Goal: Task Accomplishment & Management: Manage account settings

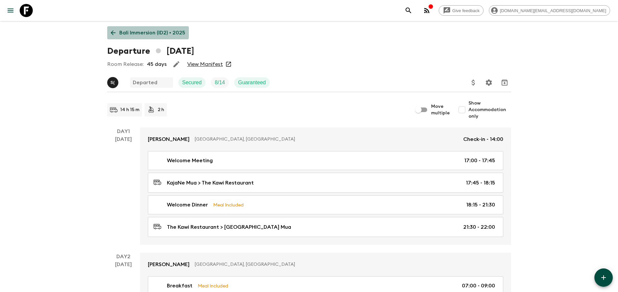
click at [131, 29] on p "Bali Immersion (ID2) • 2025" at bounding box center [152, 33] width 66 height 8
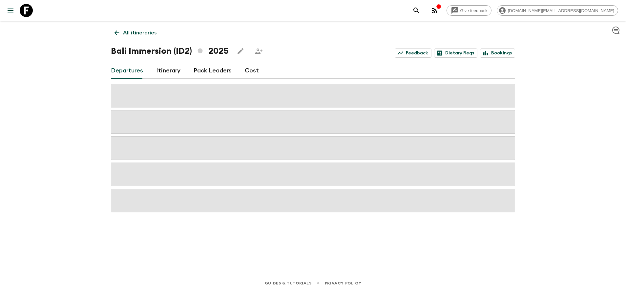
click at [193, 21] on div "Give feedback [DOMAIN_NAME][EMAIL_ADDRESS][DOMAIN_NAME]" at bounding box center [313, 10] width 626 height 21
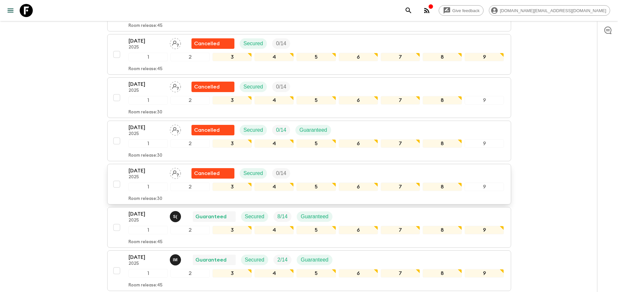
scroll to position [591, 0]
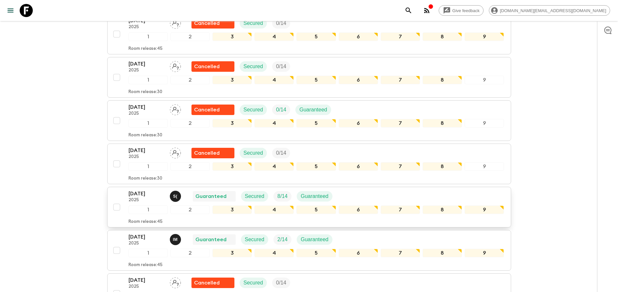
click at [160, 195] on p "[DATE]" at bounding box center [147, 194] width 36 height 8
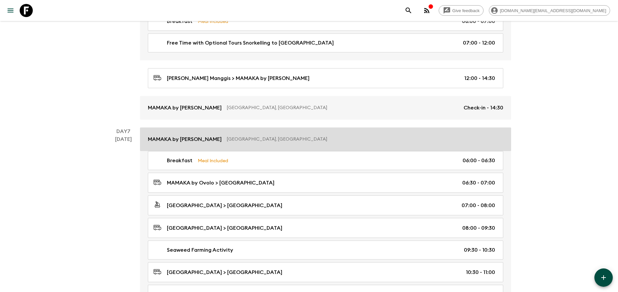
scroll to position [1132, 0]
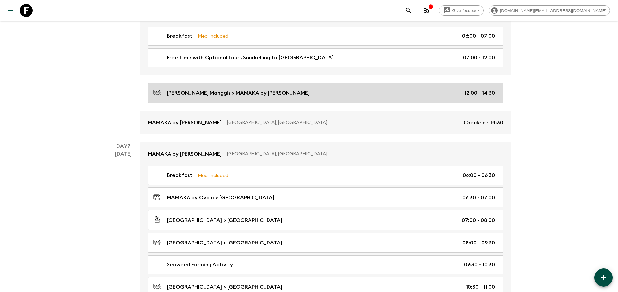
click at [324, 93] on div "[PERSON_NAME] > MAMAKA by [PERSON_NAME] 12:00 - 14:30" at bounding box center [325, 93] width 342 height 9
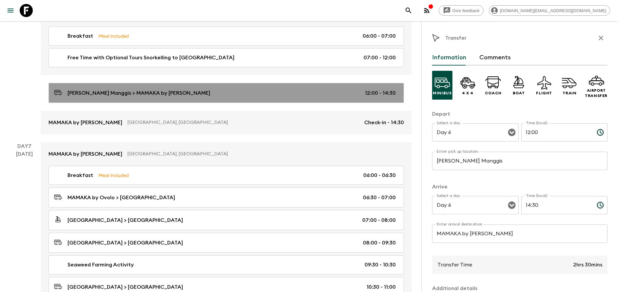
click at [314, 98] on link "[PERSON_NAME] > MAMAKA by [PERSON_NAME] 12:00 - 14:30" at bounding box center [227, 93] width 356 height 20
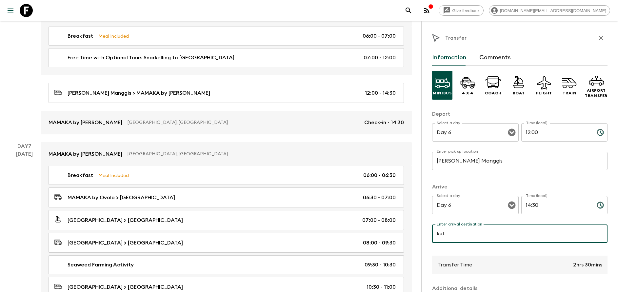
type input "[GEOGRAPHIC_DATA]"
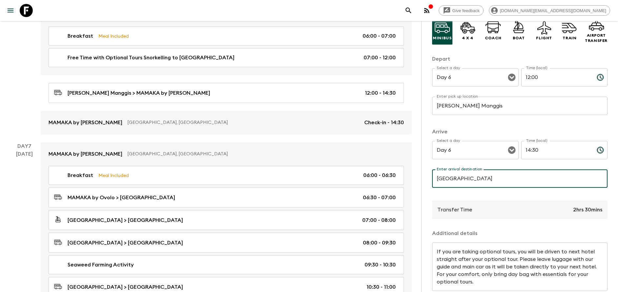
scroll to position [86, 0]
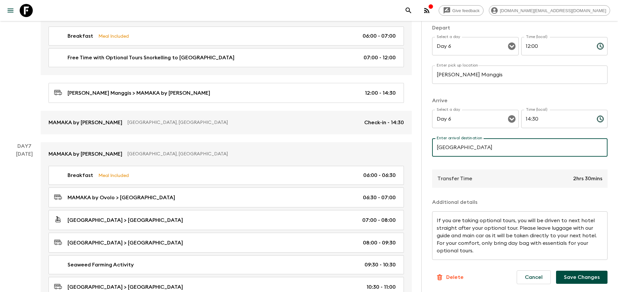
click at [575, 276] on button "Save Changes" at bounding box center [582, 277] width 52 height 13
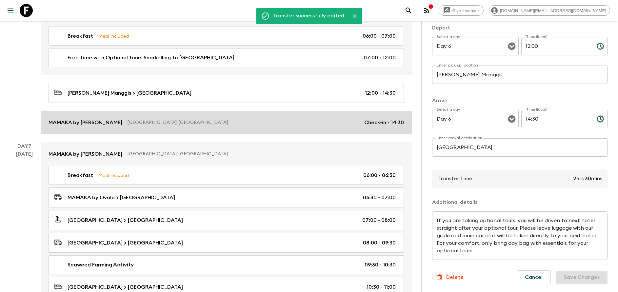
click at [218, 114] on link "MAMAKA by [PERSON_NAME], [GEOGRAPHIC_DATA] Check-in - 14:30" at bounding box center [226, 123] width 371 height 24
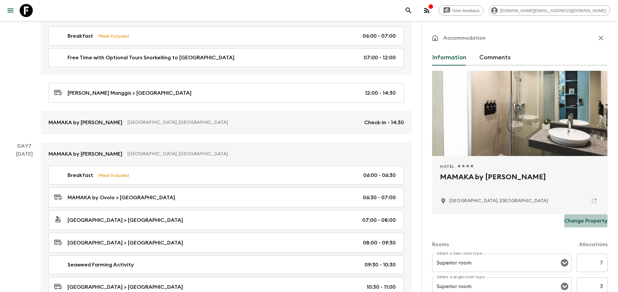
click at [575, 220] on p "Change Property" at bounding box center [586, 221] width 43 height 8
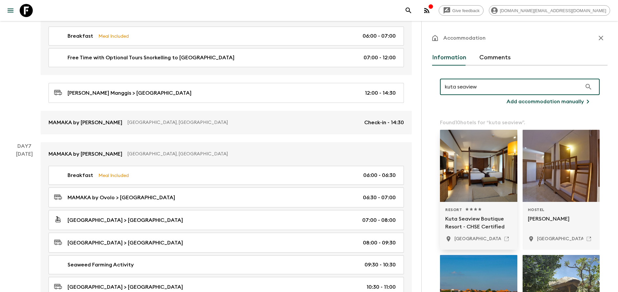
type input "kuta seaview"
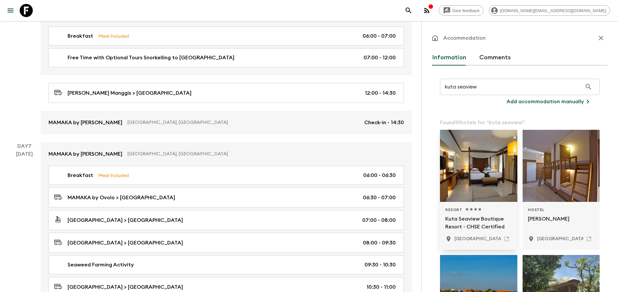
click at [475, 223] on p "Kuta Seaview Boutique Resort - CHSE Certified" at bounding box center [479, 223] width 67 height 16
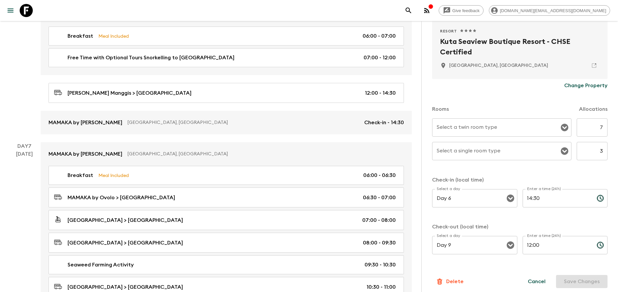
scroll to position [139, 0]
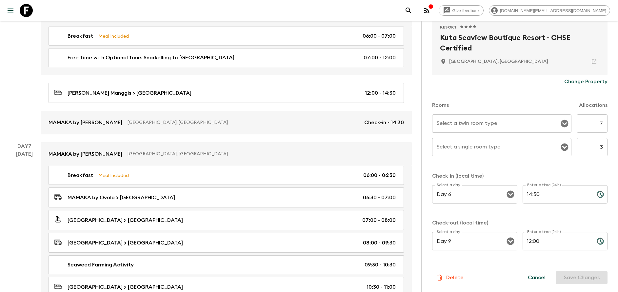
click at [510, 130] on div "Select a twin room type" at bounding box center [501, 124] width 139 height 18
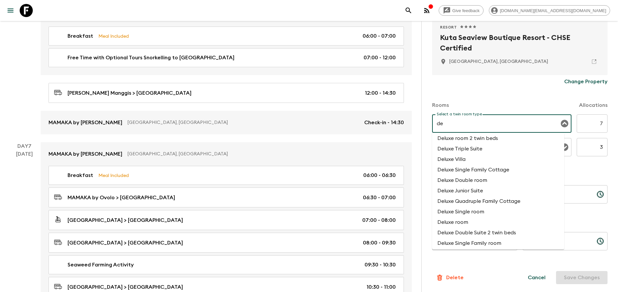
scroll to position [49, 0]
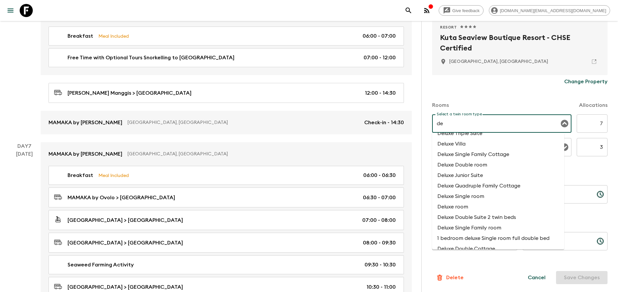
click at [475, 207] on li "Deluxe room" at bounding box center [498, 207] width 132 height 10
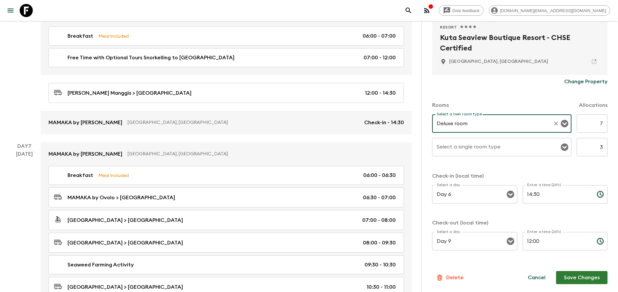
type input "Deluxe room"
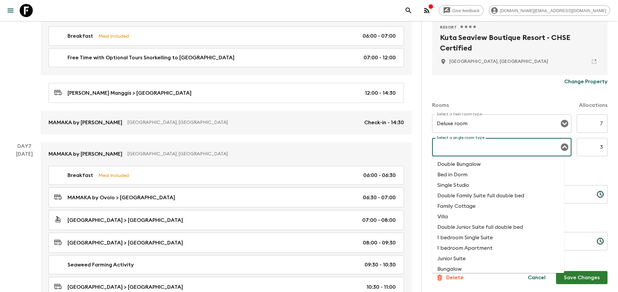
click at [458, 150] on input "Select a single room type" at bounding box center [497, 147] width 124 height 12
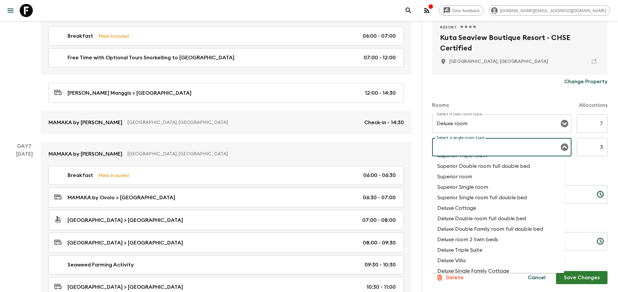
scroll to position [886, 0]
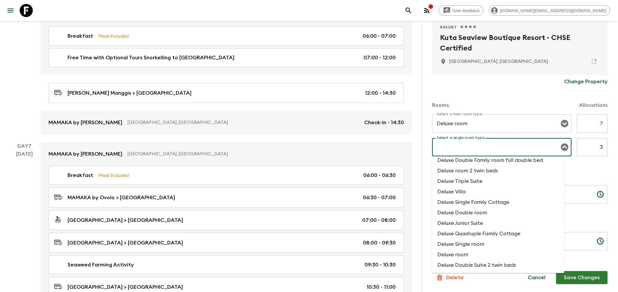
click at [466, 256] on li "Deluxe room" at bounding box center [498, 255] width 132 height 10
type input "Deluxe room"
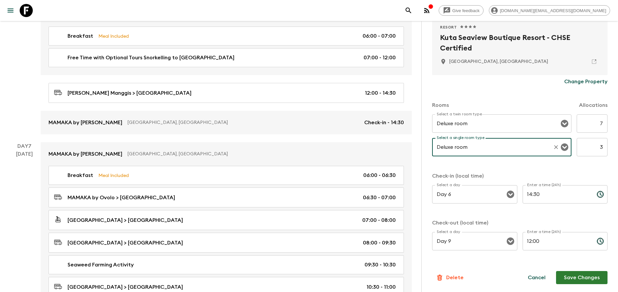
click at [573, 277] on button "Save Changes" at bounding box center [582, 277] width 52 height 13
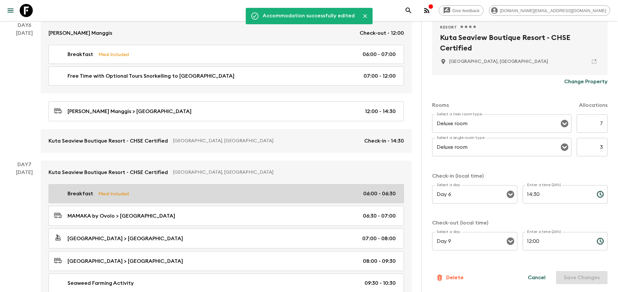
scroll to position [1181, 0]
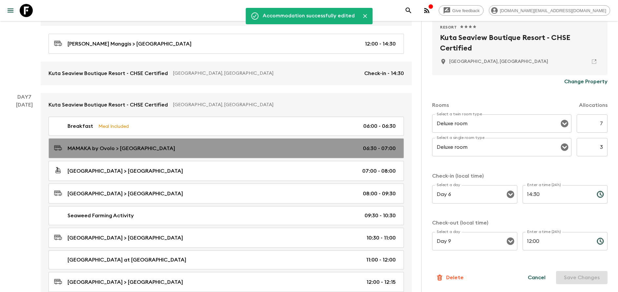
click at [159, 145] on div "MAMAKA by Ovolo > Sanur Port 06:30 - 07:00" at bounding box center [225, 148] width 342 height 9
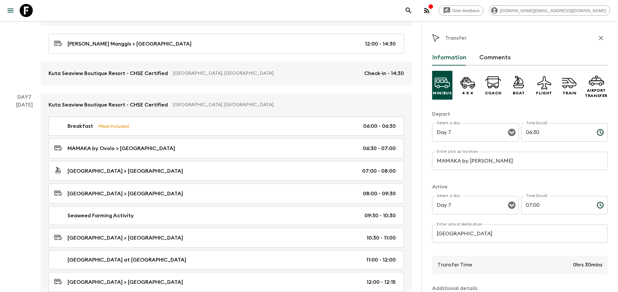
click at [486, 165] on input "MAMAKA by [PERSON_NAME]" at bounding box center [520, 161] width 176 height 18
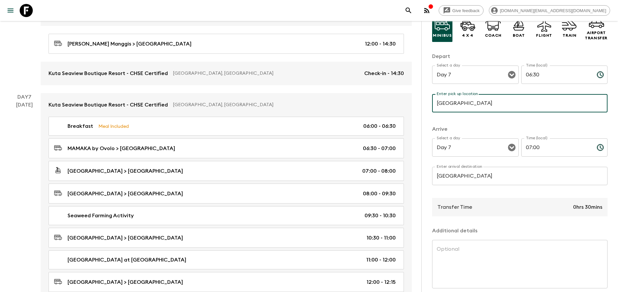
scroll to position [86, 0]
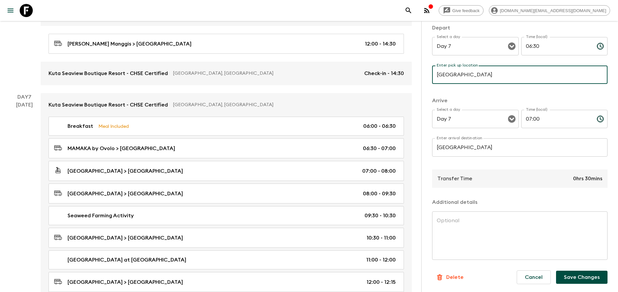
click at [577, 273] on button "Save Changes" at bounding box center [582, 277] width 52 height 13
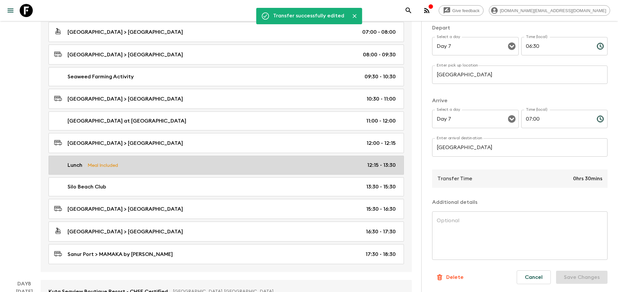
scroll to position [1329, 0]
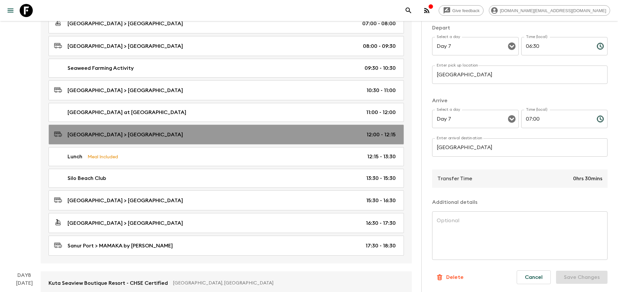
click at [145, 136] on div "[GEOGRAPHIC_DATA] > [GEOGRAPHIC_DATA] 12:00 - 12:15" at bounding box center [225, 134] width 342 height 9
type input "[GEOGRAPHIC_DATA]"
type input "Silo Beach Club"
type input "12:00"
type input "12:15"
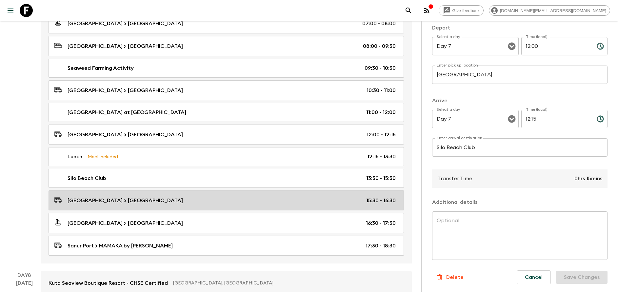
click at [163, 202] on div "[GEOGRAPHIC_DATA] > [GEOGRAPHIC_DATA] 15:30 - 16:30" at bounding box center [225, 200] width 342 height 9
type input "Silo Beach Club"
type input "[GEOGRAPHIC_DATA]"
type input "15:30"
type input "16:30"
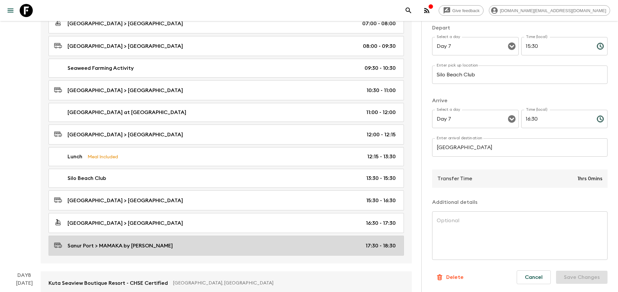
click at [177, 243] on div "Sanur Port > MAMAKA by Ovolo 17:30 - 18:30" at bounding box center [225, 245] width 342 height 9
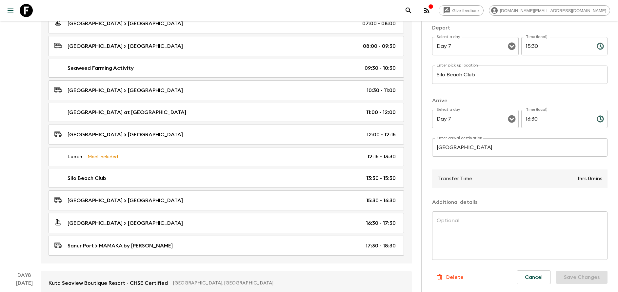
type input "[GEOGRAPHIC_DATA]"
type input "MAMAKA by [PERSON_NAME]"
type input "17:30"
type input "18:30"
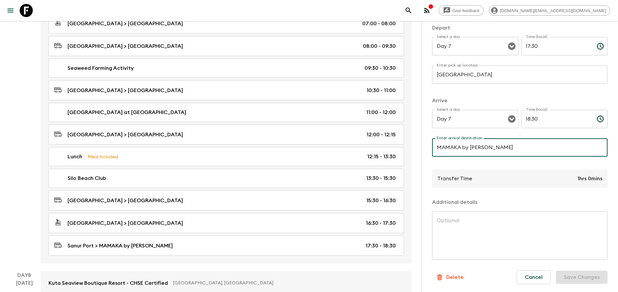
click at [481, 147] on input "MAMAKA by [PERSON_NAME]" at bounding box center [520, 147] width 176 height 18
type input "[GEOGRAPHIC_DATA]"
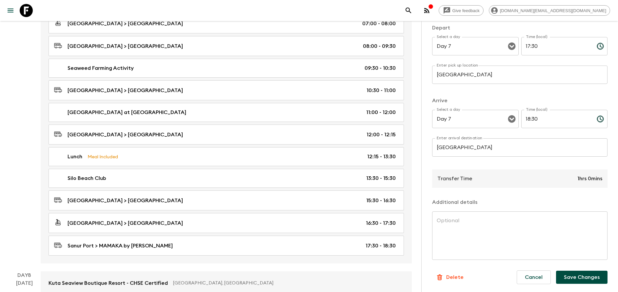
click at [581, 285] on div "Cancel Save Changes" at bounding box center [560, 277] width 96 height 24
click at [581, 281] on button "Save Changes" at bounding box center [582, 277] width 52 height 13
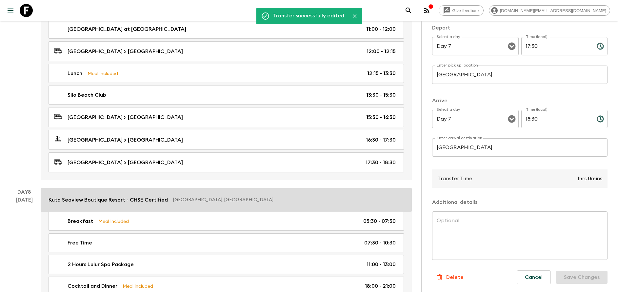
scroll to position [1427, 0]
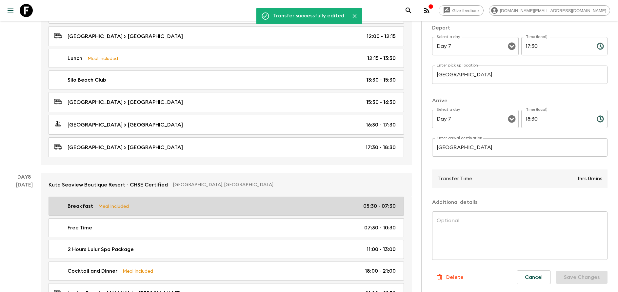
click at [222, 198] on link "Breakfast Meal Included 05:30 - 07:30" at bounding box center [227, 206] width 356 height 19
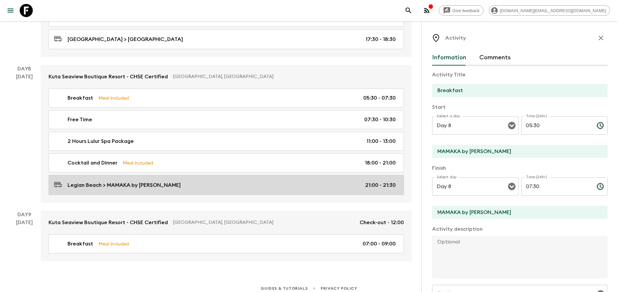
scroll to position [1541, 0]
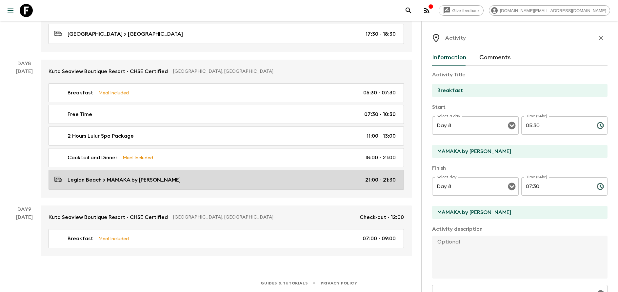
click at [261, 178] on div "Legian Beach > MAMAKA by Ovolo 21:00 - 21:30" at bounding box center [225, 180] width 342 height 9
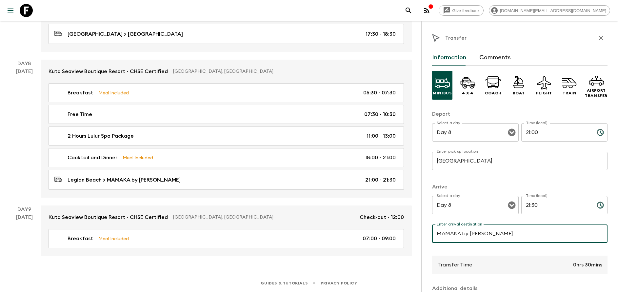
click at [490, 230] on input "MAMAKA by [PERSON_NAME]" at bounding box center [520, 234] width 176 height 18
type input "[GEOGRAPHIC_DATA]"
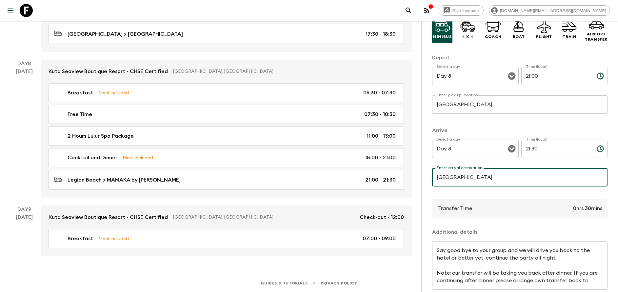
scroll to position [86, 0]
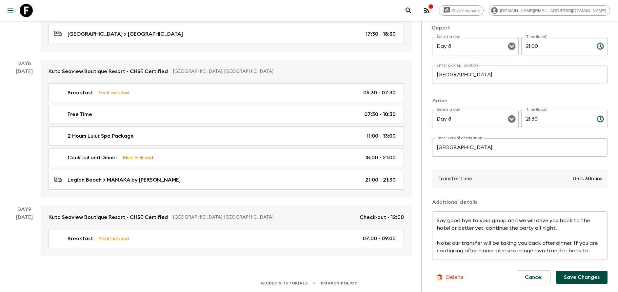
click at [585, 270] on div "Cancel Save Changes" at bounding box center [560, 277] width 96 height 24
click at [585, 275] on button "Save Changes" at bounding box center [582, 277] width 52 height 13
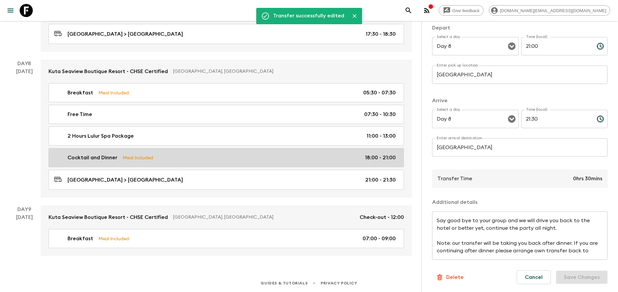
click at [168, 155] on div "Cocktail and Dinner Meal Included 18:00 - 21:00" at bounding box center [225, 158] width 342 height 8
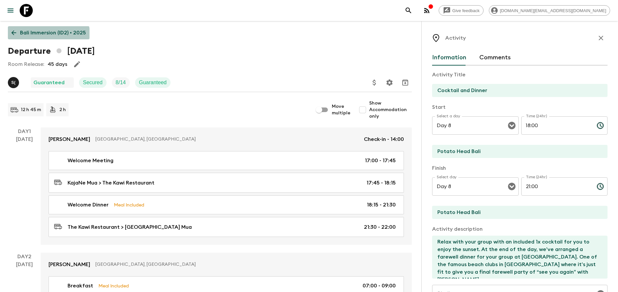
click at [37, 36] on link "Bali Immersion (ID2) • 2025" at bounding box center [49, 32] width 82 height 13
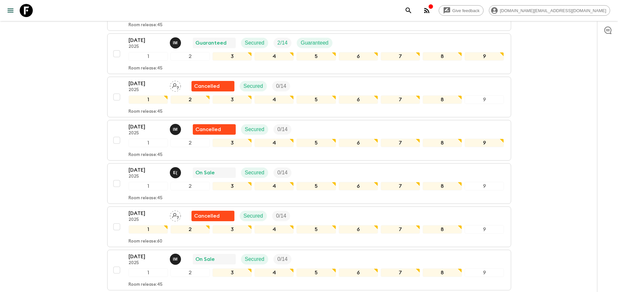
scroll to position [886, 0]
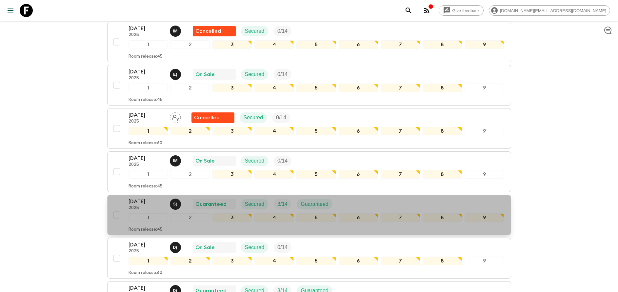
click at [141, 204] on p "[DATE]" at bounding box center [147, 202] width 36 height 8
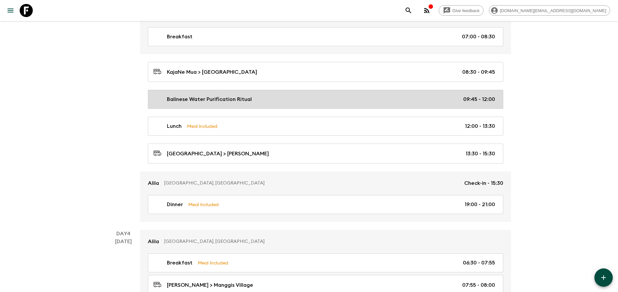
scroll to position [591, 0]
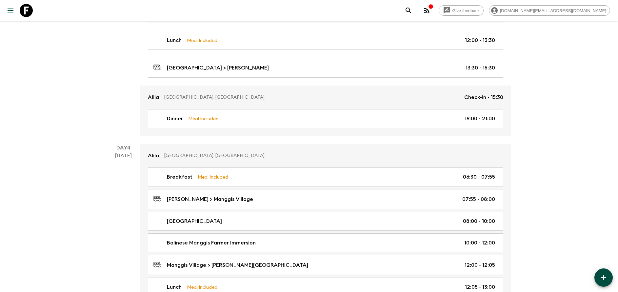
drag, startPoint x: 386, startPoint y: 67, endPoint x: 363, endPoint y: 79, distance: 26.7
click at [386, 67] on div "[GEOGRAPHIC_DATA] > [PERSON_NAME] 13:30 - 15:30" at bounding box center [325, 67] width 342 height 9
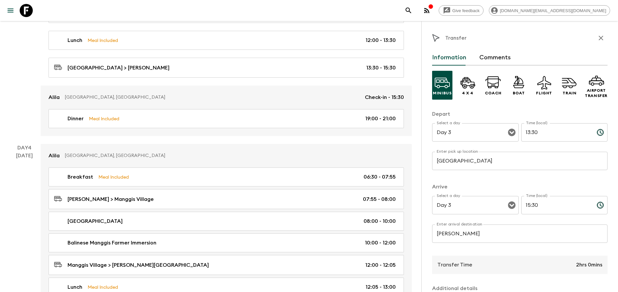
click at [474, 166] on input "[GEOGRAPHIC_DATA]" at bounding box center [520, 161] width 176 height 18
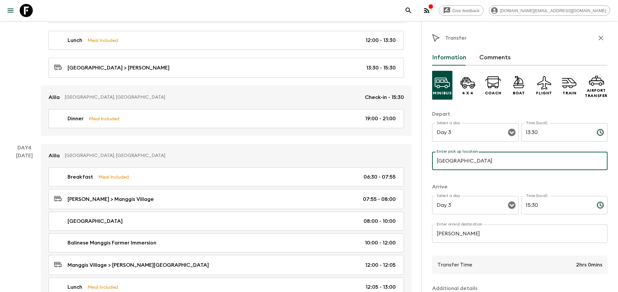
click at [489, 234] on input "[PERSON_NAME]" at bounding box center [520, 234] width 176 height 18
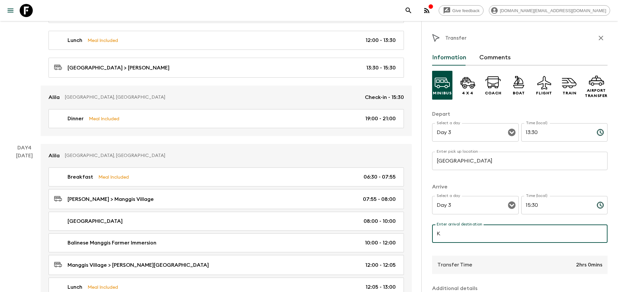
type input "[PERSON_NAME] Manggis"
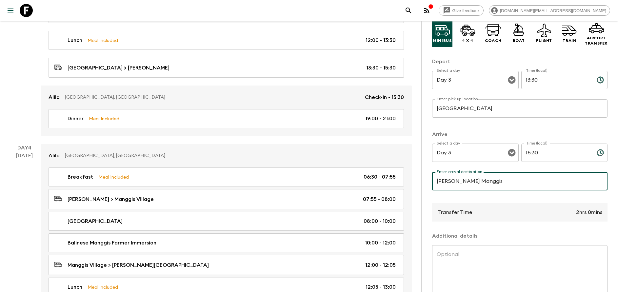
scroll to position [86, 0]
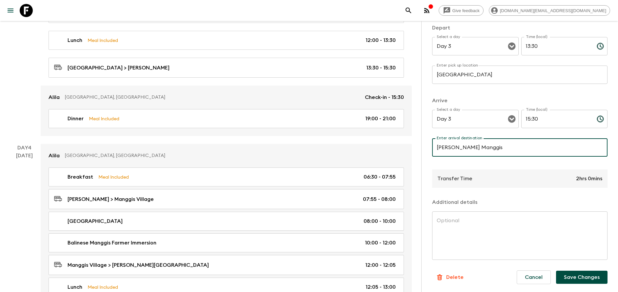
click at [581, 273] on button "Save Changes" at bounding box center [582, 277] width 52 height 13
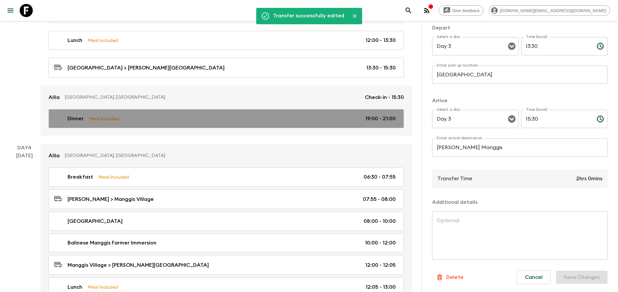
click at [151, 119] on div "Dinner Meal Included 19:00 - 21:00" at bounding box center [225, 119] width 342 height 8
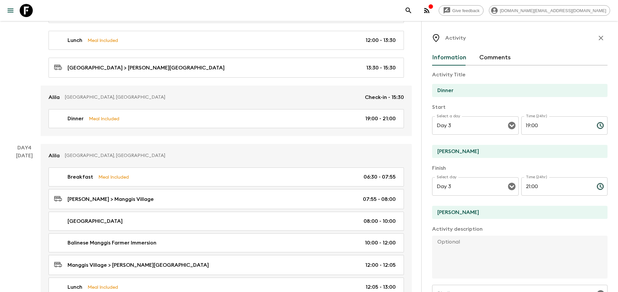
click at [485, 152] on input "[PERSON_NAME]" at bounding box center [517, 151] width 170 height 13
type input "[PERSON_NAME] Manggis"
click at [481, 211] on input "[PERSON_NAME]" at bounding box center [517, 212] width 170 height 13
type input "[PERSON_NAME] Manggis"
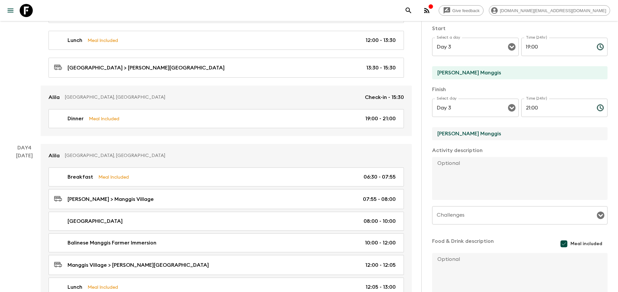
scroll to position [118, 0]
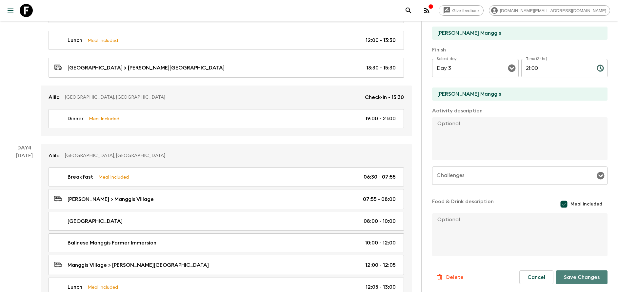
click at [575, 276] on button "Save Changes" at bounding box center [582, 278] width 52 height 14
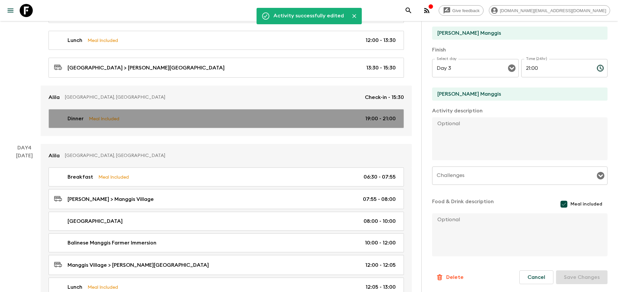
click at [116, 116] on p "Meal Included" at bounding box center [104, 118] width 31 height 7
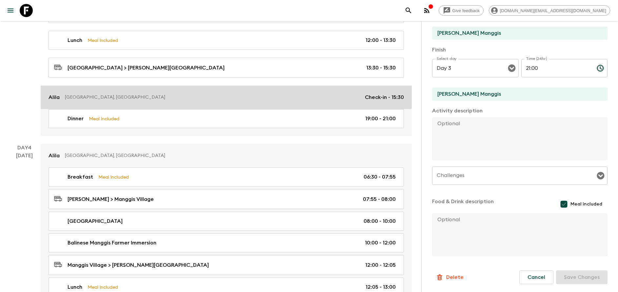
click at [112, 97] on p "[GEOGRAPHIC_DATA], [GEOGRAPHIC_DATA]" at bounding box center [212, 97] width 295 height 7
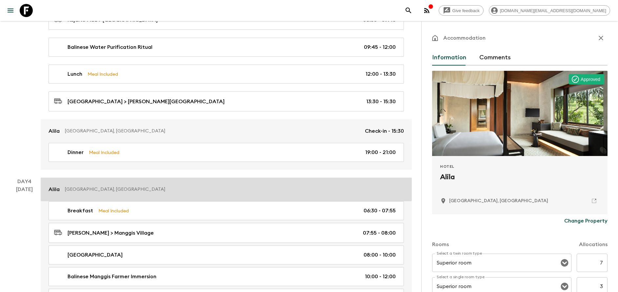
scroll to position [541, 0]
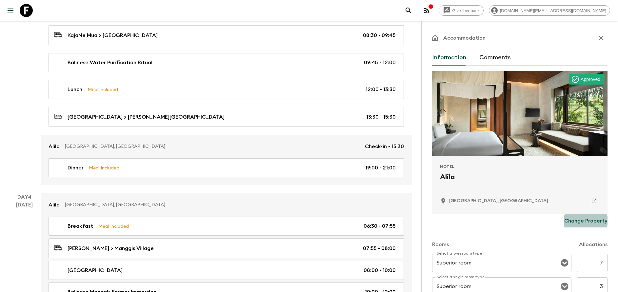
click at [577, 220] on p "Change Property" at bounding box center [586, 221] width 43 height 8
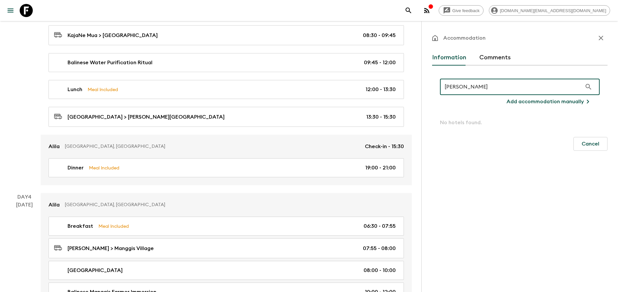
type input "[PERSON_NAME]"
click at [510, 96] on button "Add accommodation manually" at bounding box center [549, 101] width 101 height 13
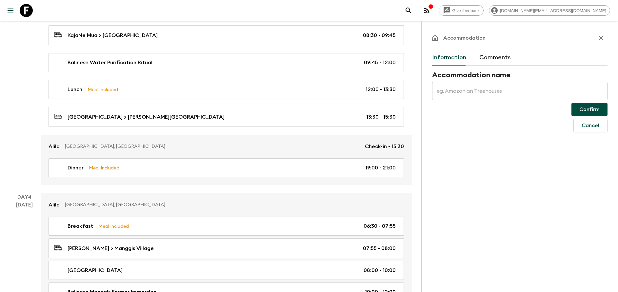
click at [486, 96] on input "text" at bounding box center [520, 91] width 176 height 18
type input "[PERSON_NAME] Manggis"
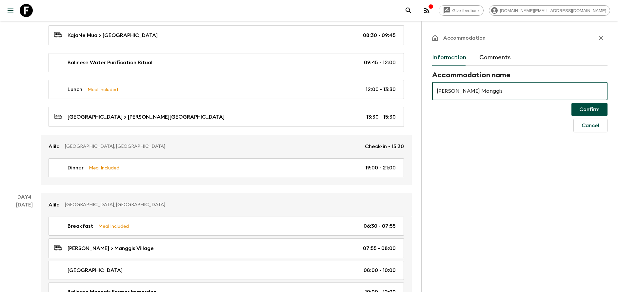
click at [590, 111] on button "Confirm" at bounding box center [590, 109] width 36 height 13
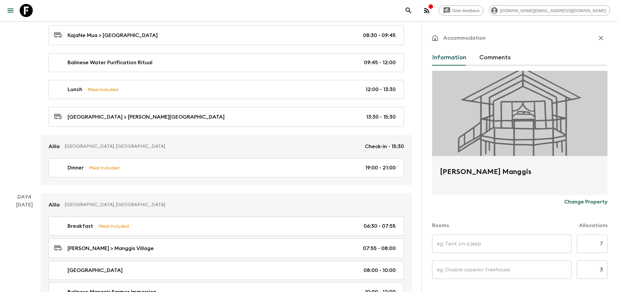
click at [474, 241] on input "text" at bounding box center [501, 244] width 139 height 18
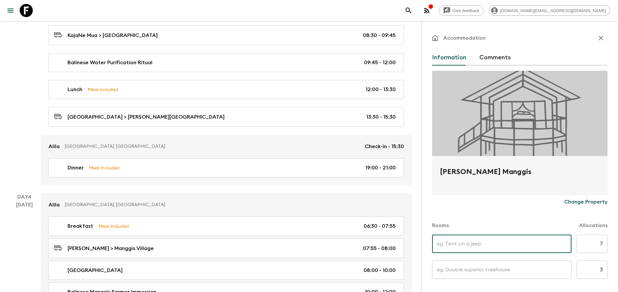
type input "[PERSON_NAME] Pavilion"
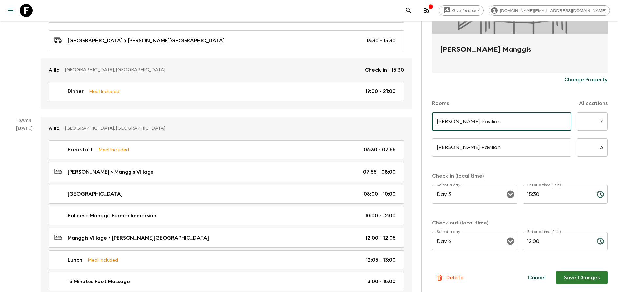
scroll to position [689, 0]
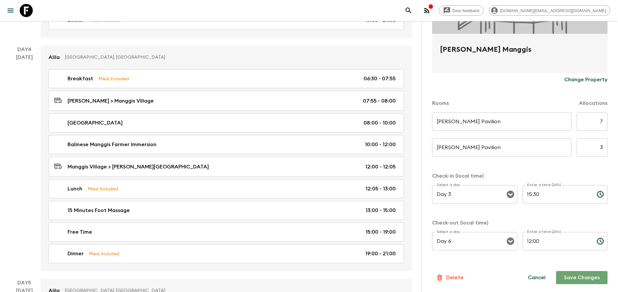
click at [575, 275] on button "Save Changes" at bounding box center [582, 277] width 52 height 13
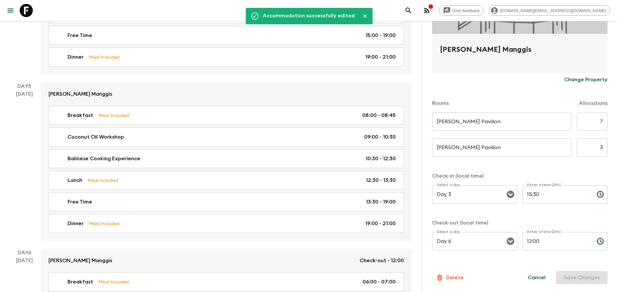
scroll to position [1132, 0]
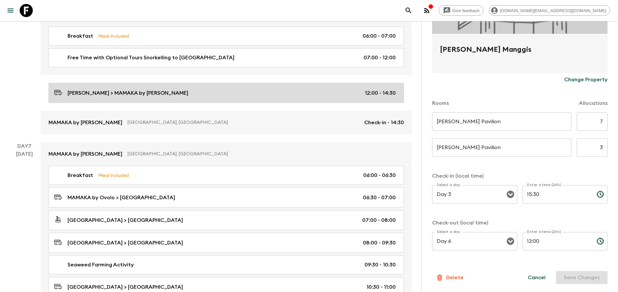
click at [169, 94] on div "[PERSON_NAME] > MAMAKA by Ovolo 12:00 - 14:30" at bounding box center [225, 93] width 342 height 9
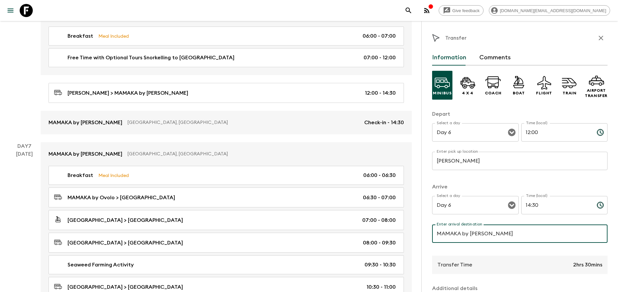
click at [491, 226] on input "MAMAKA by [PERSON_NAME]" at bounding box center [520, 234] width 176 height 18
type input "[GEOGRAPHIC_DATA]"
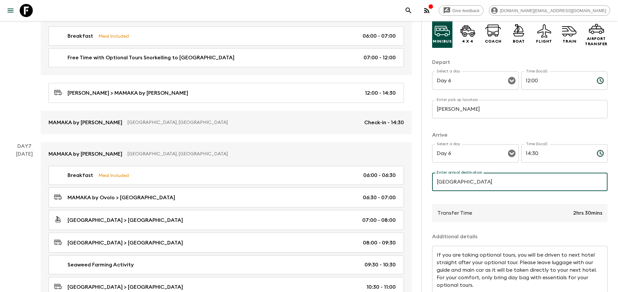
scroll to position [86, 0]
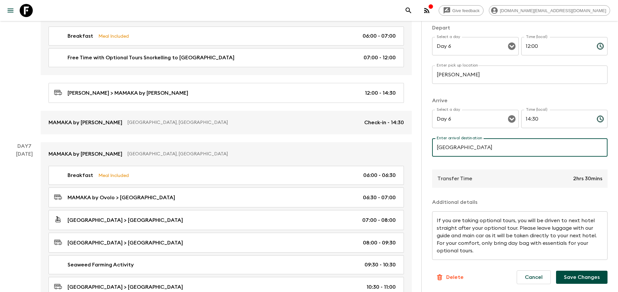
click at [569, 278] on button "Save Changes" at bounding box center [582, 277] width 52 height 13
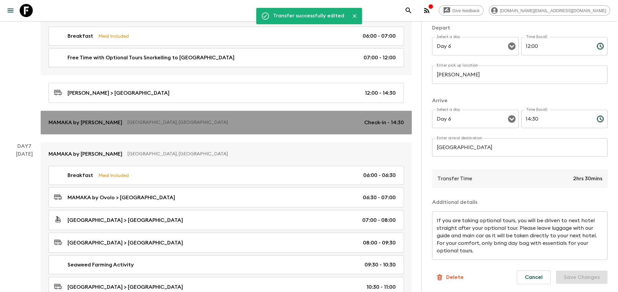
click at [236, 121] on p "[GEOGRAPHIC_DATA], [GEOGRAPHIC_DATA]" at bounding box center [244, 122] width 232 height 7
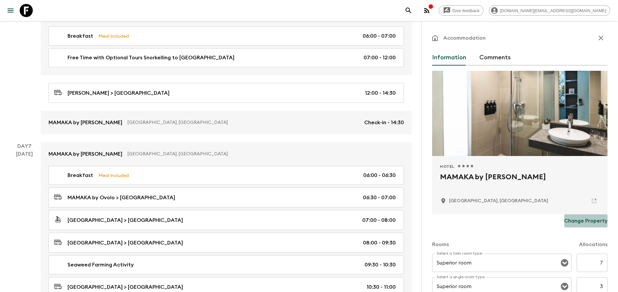
click at [585, 221] on p "Change Property" at bounding box center [586, 221] width 43 height 8
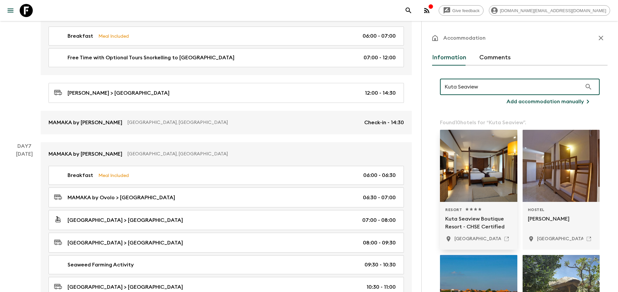
type input "Kuta Seaview"
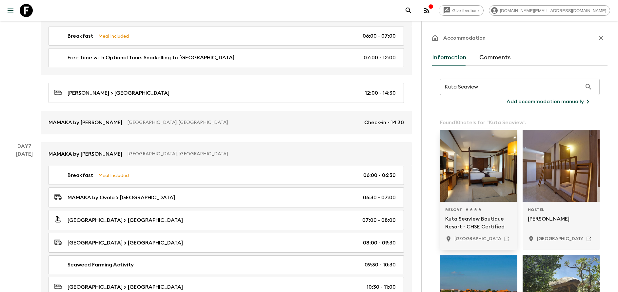
click at [477, 228] on p "Kuta Seaview Boutique Resort - CHSE Certified" at bounding box center [479, 223] width 67 height 16
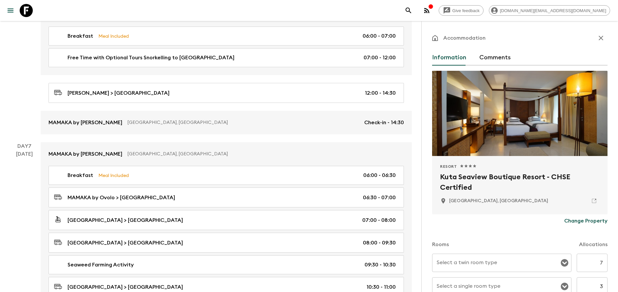
scroll to position [98, 0]
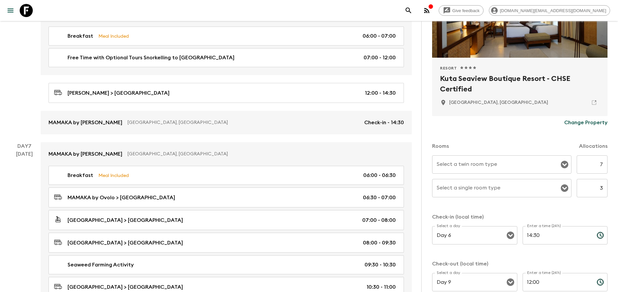
click at [522, 171] on div "Select a twin room type" at bounding box center [501, 165] width 139 height 18
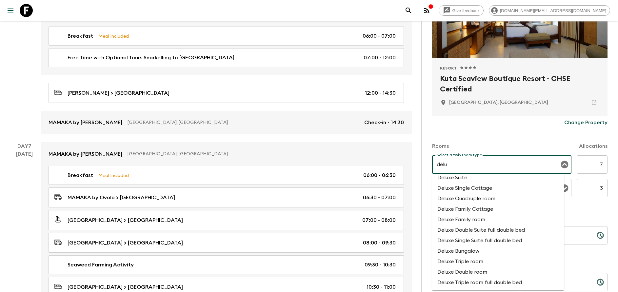
scroll to position [0, 0]
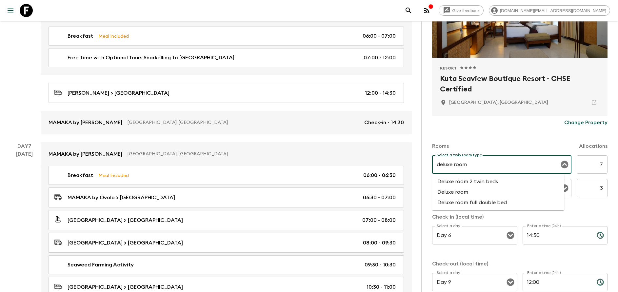
click at [459, 191] on li "Deluxe room" at bounding box center [498, 192] width 132 height 10
type input "Deluxe room"
click at [463, 192] on input "Select a single room type" at bounding box center [497, 188] width 124 height 12
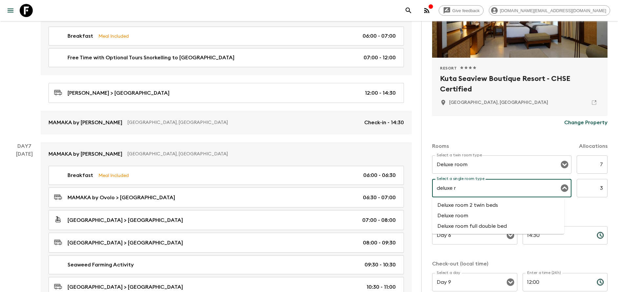
click at [473, 212] on li "Deluxe room" at bounding box center [498, 216] width 132 height 10
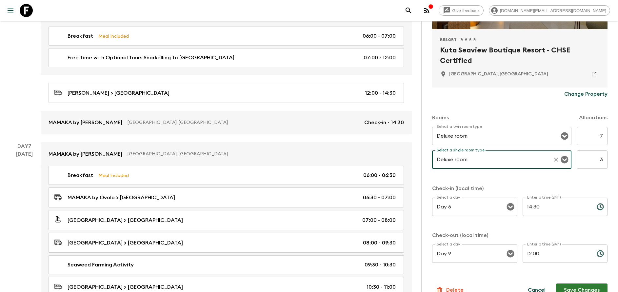
scroll to position [139, 0]
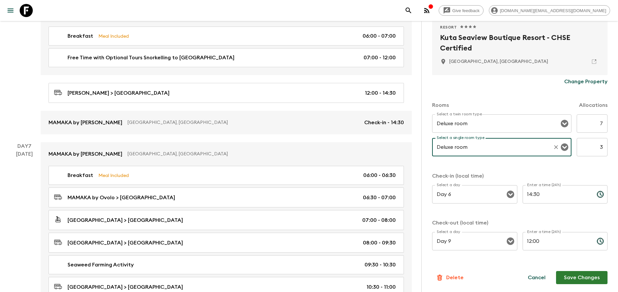
type input "Deluxe room"
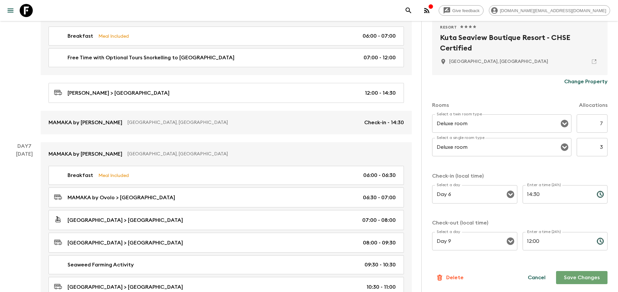
click at [570, 280] on button "Save Changes" at bounding box center [582, 277] width 52 height 13
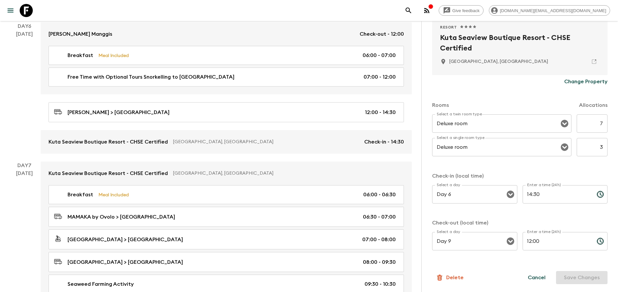
scroll to position [1083, 0]
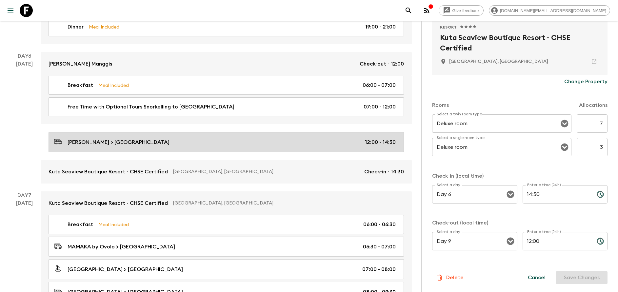
click at [125, 143] on p "[PERSON_NAME] > [GEOGRAPHIC_DATA]" at bounding box center [119, 142] width 102 height 8
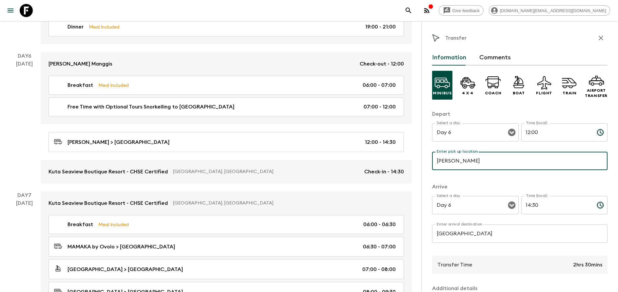
click at [503, 161] on input "[PERSON_NAME]" at bounding box center [520, 161] width 176 height 18
type input "[PERSON_NAME] Manggis"
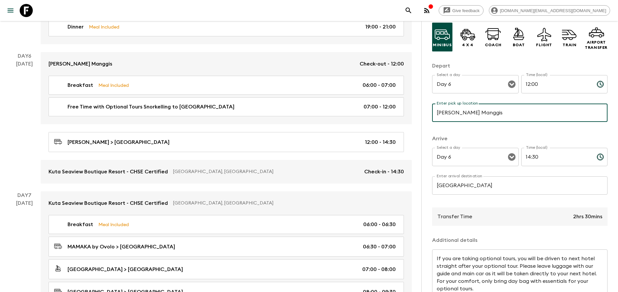
scroll to position [86, 0]
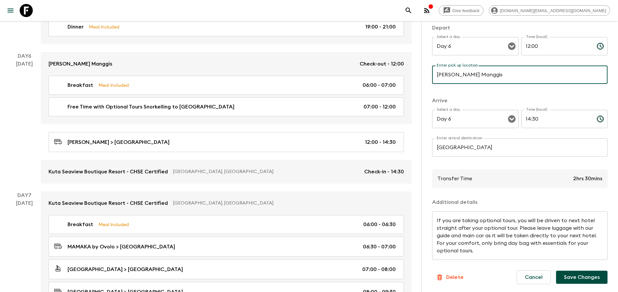
click at [573, 278] on button "Save Changes" at bounding box center [582, 277] width 52 height 13
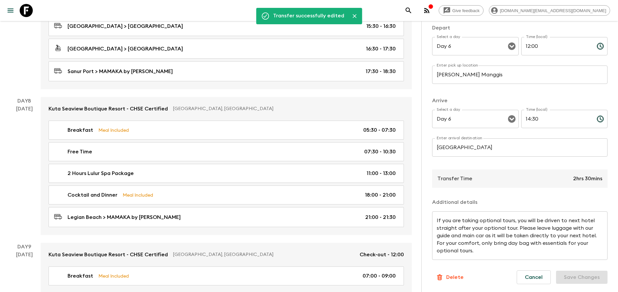
scroll to position [1541, 0]
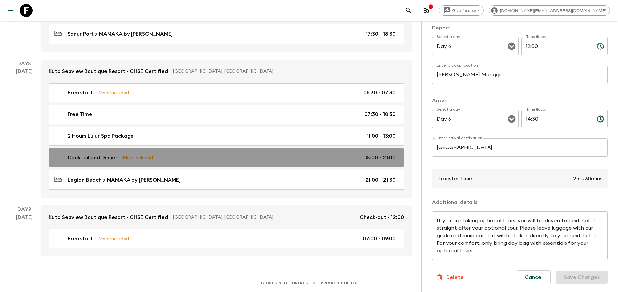
click at [141, 163] on link "Cocktail and Dinner Meal Included 18:00 - 21:00" at bounding box center [227, 157] width 356 height 19
